Goal: Task Accomplishment & Management: Manage account settings

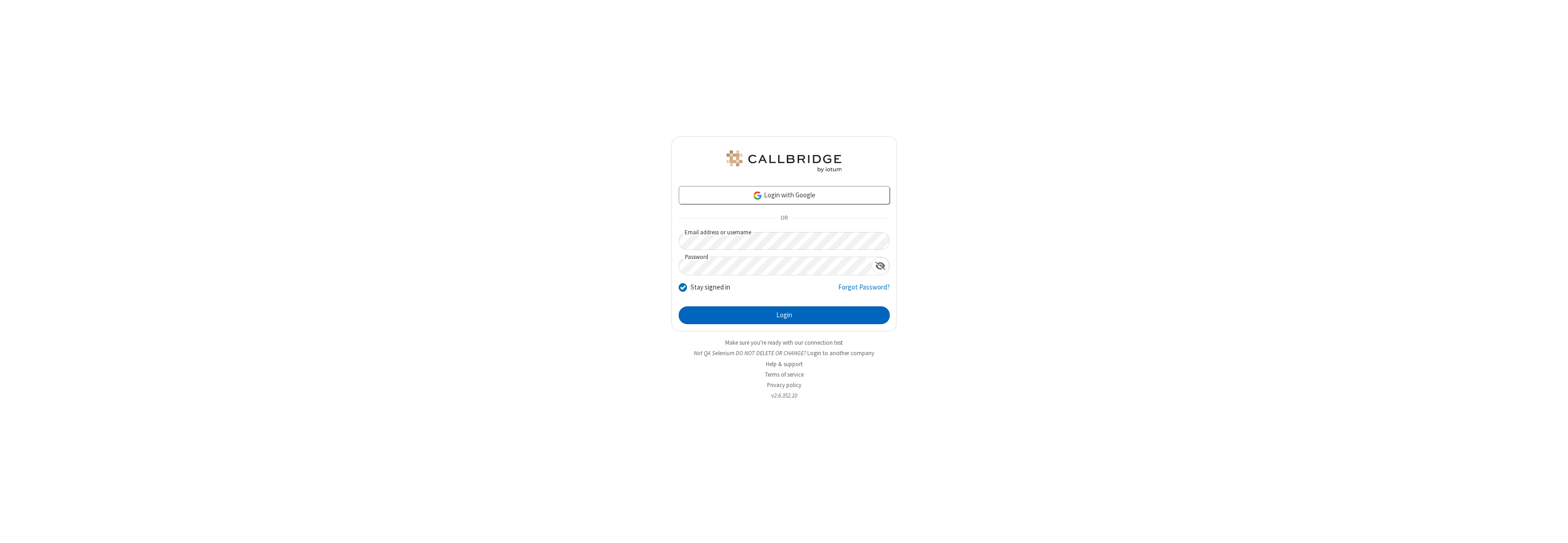
click at [784, 315] on button "Login" at bounding box center [784, 315] width 211 height 18
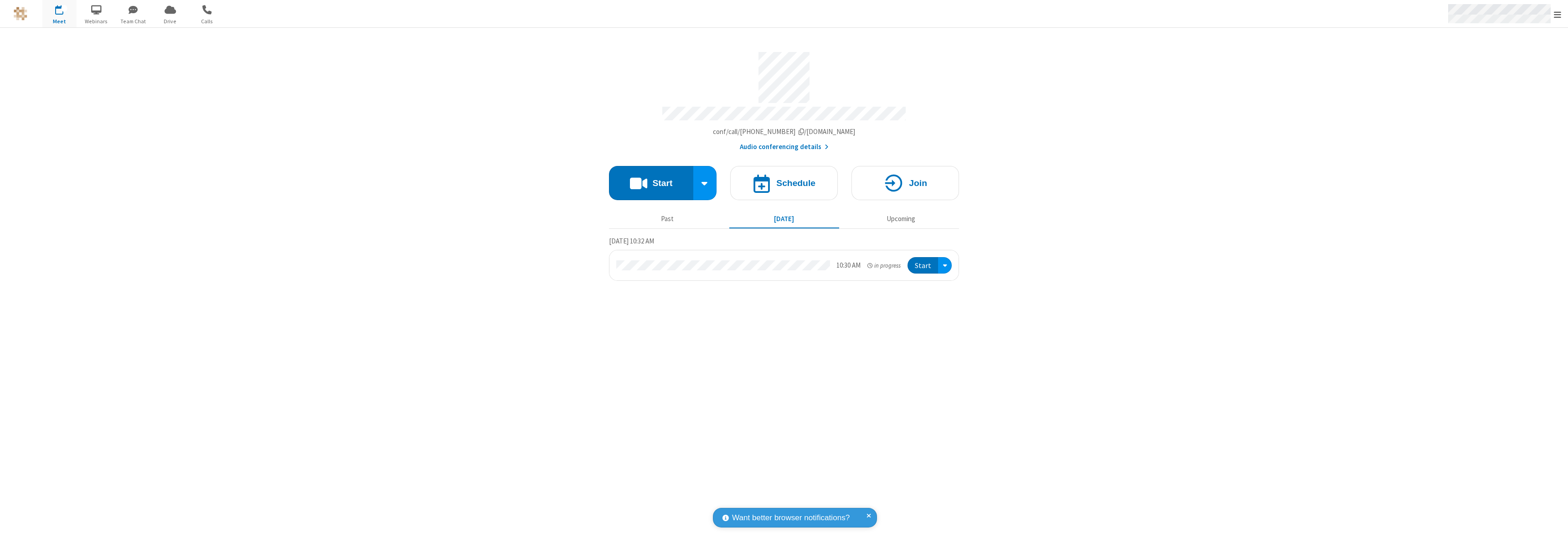
click at [1558, 14] on span "Open menu" at bounding box center [1558, 14] width 7 height 9
click at [1504, 61] on div "Settings" at bounding box center [1504, 61] width 127 height 24
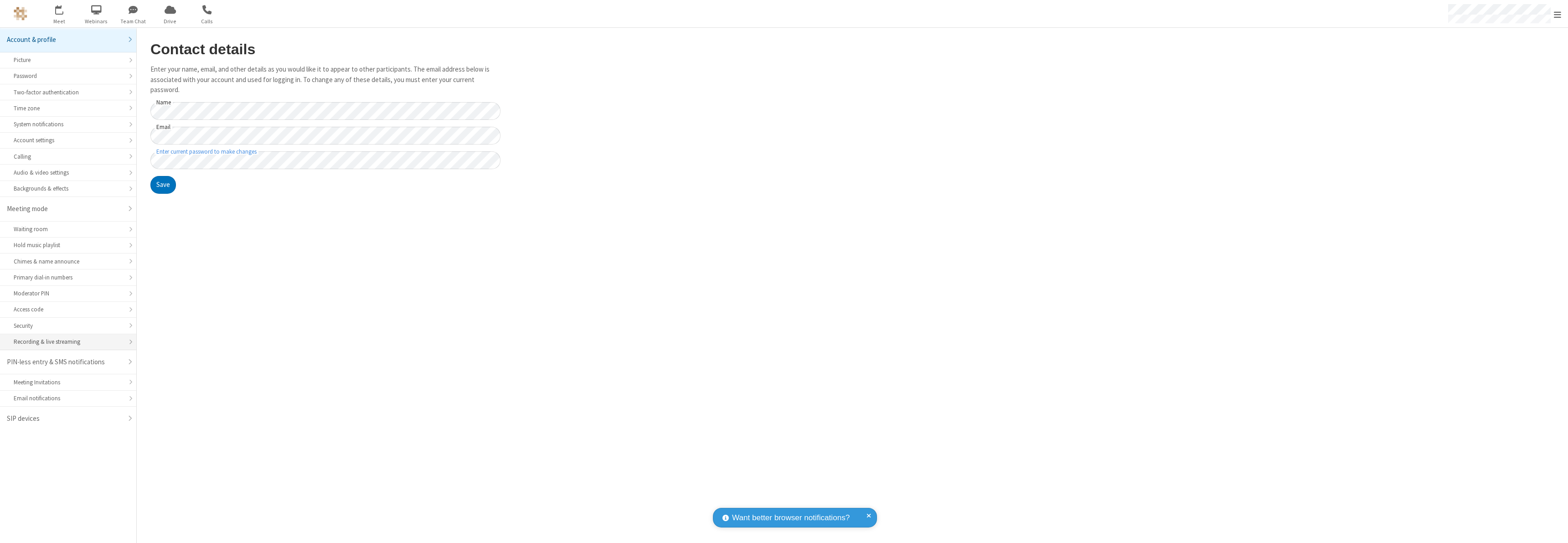
click at [68, 342] on div "Recording & live streaming" at bounding box center [68, 342] width 109 height 9
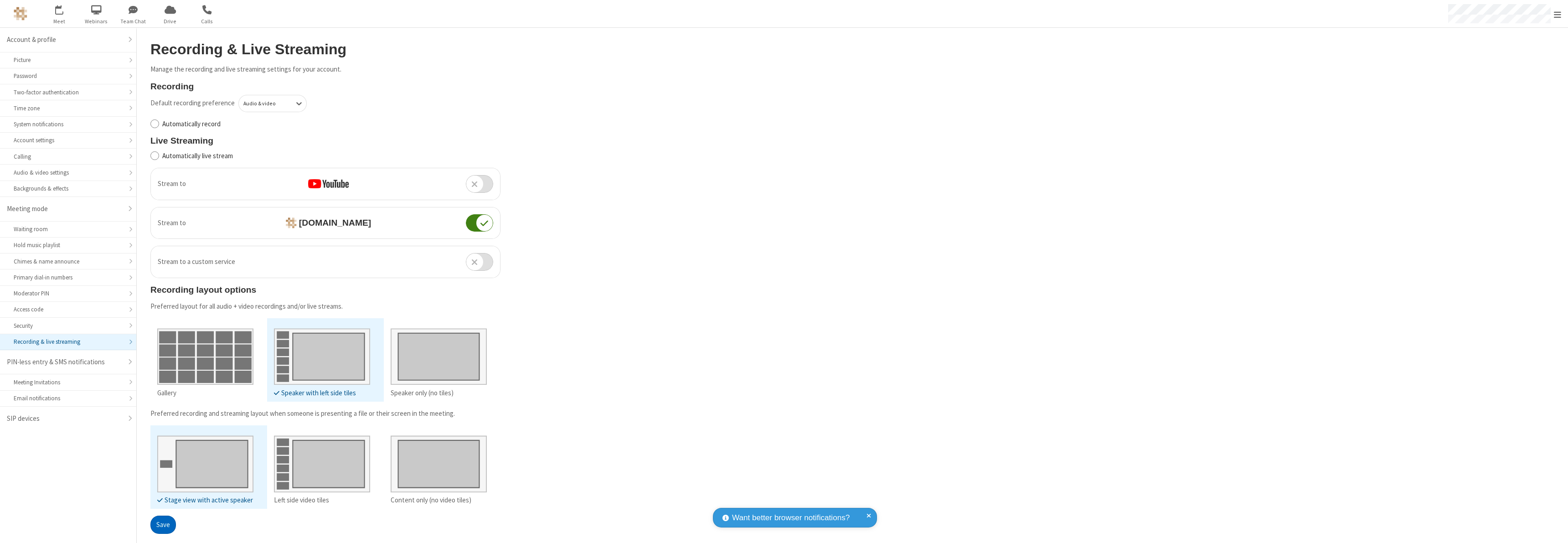
click at [163, 524] on button "Save" at bounding box center [163, 525] width 26 height 18
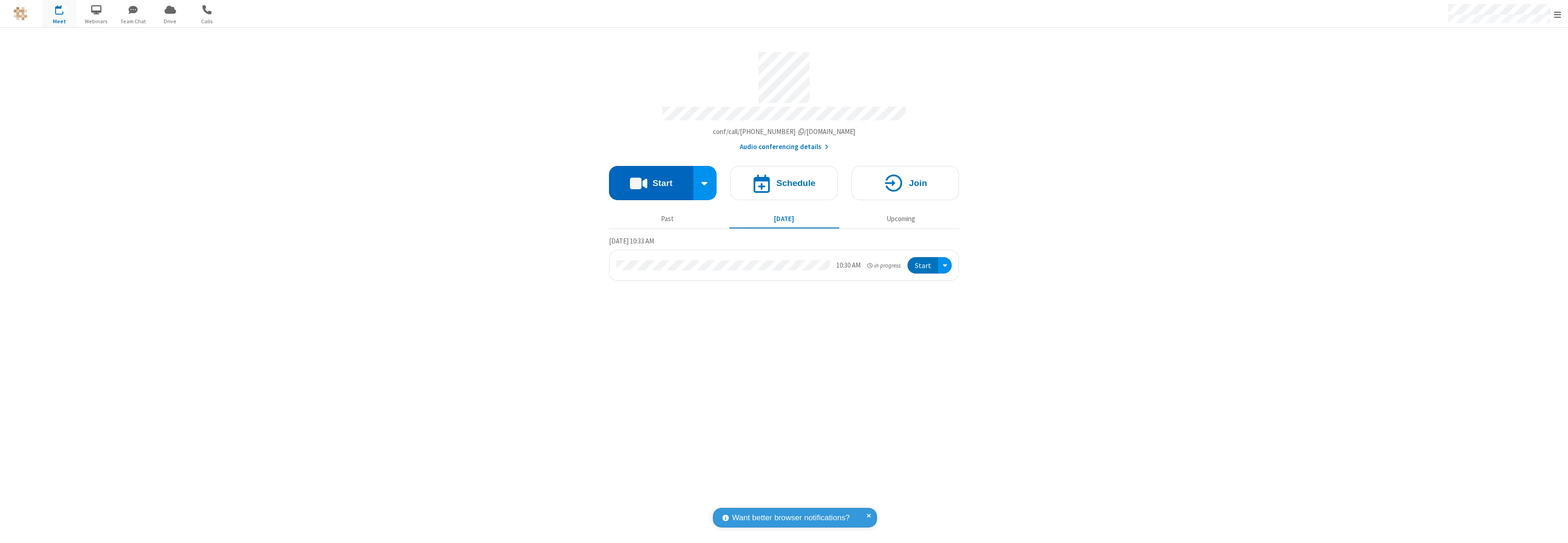
click at [651, 179] on button "Start" at bounding box center [651, 183] width 85 height 34
